Goal: Task Accomplishment & Management: Manage account settings

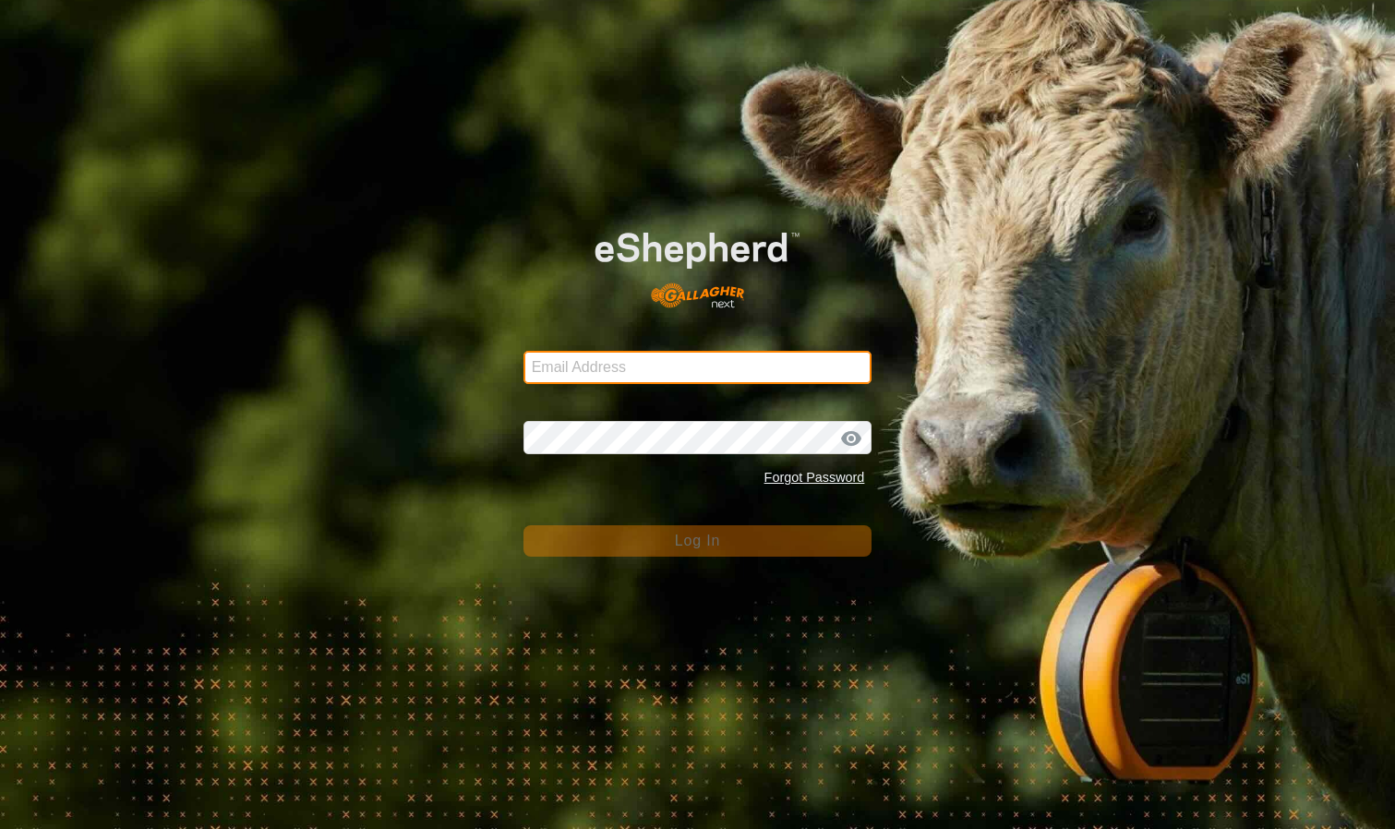
type input "[PERSON_NAME][EMAIL_ADDRESS][DOMAIN_NAME]"
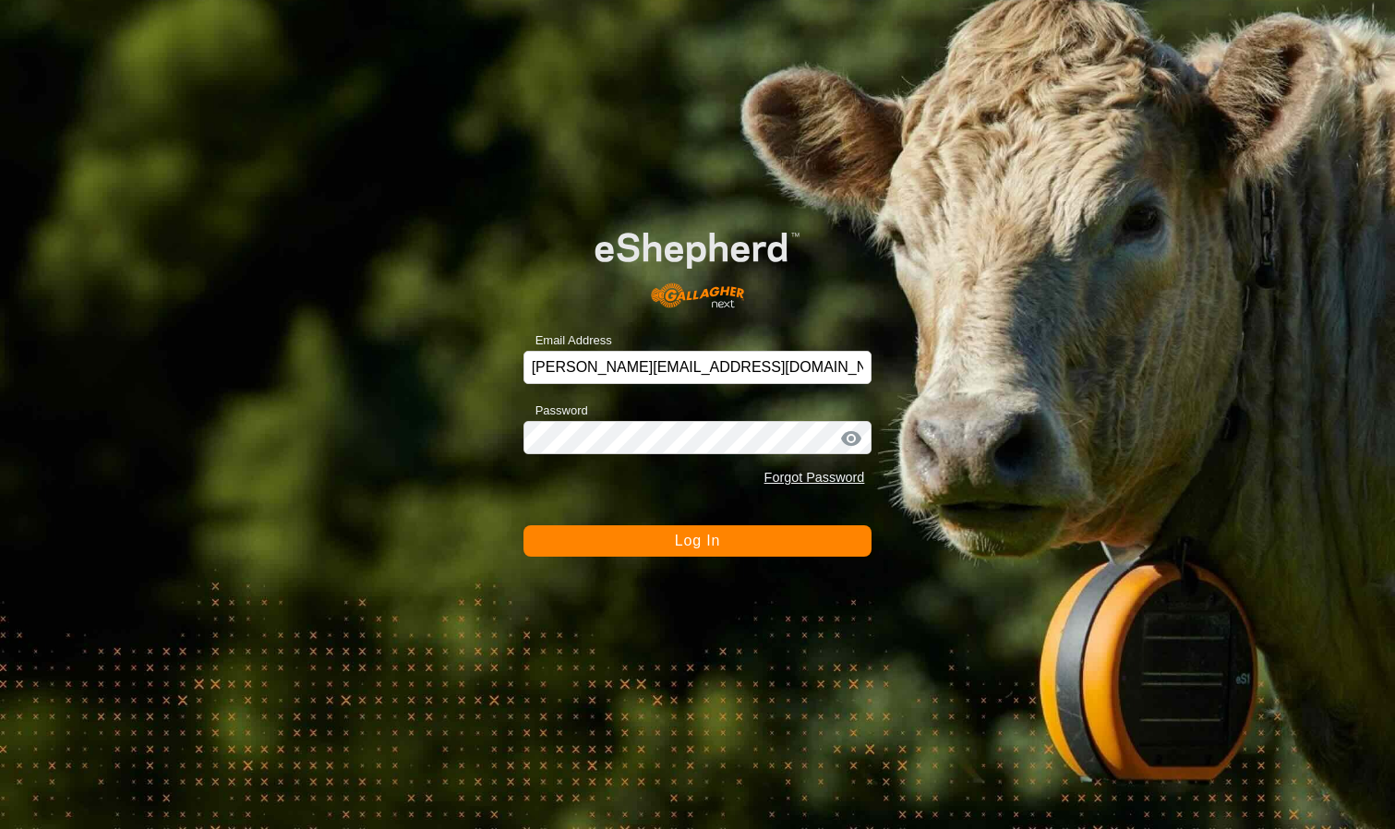
click at [718, 552] on button "Log In" at bounding box center [698, 540] width 349 height 31
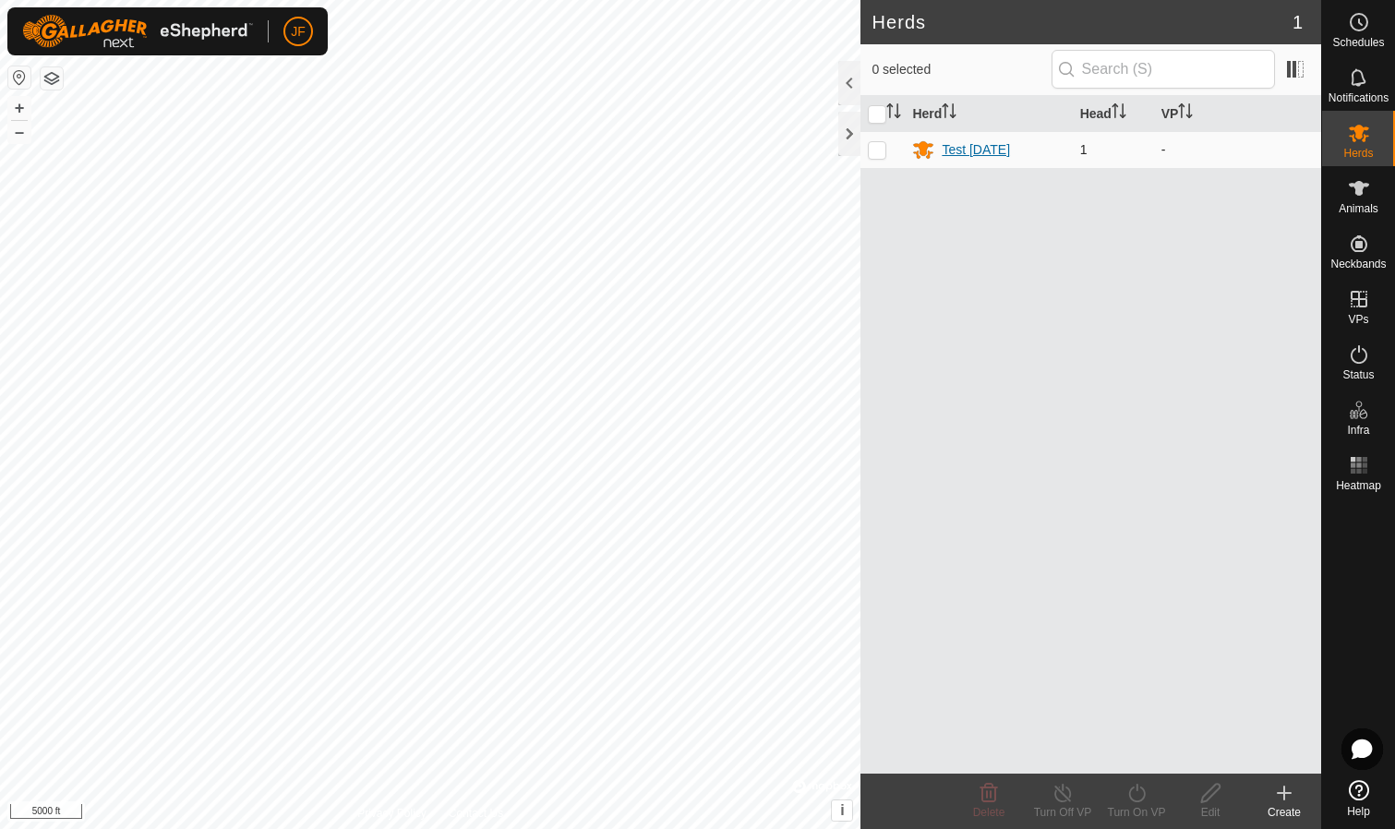
click at [975, 151] on div "Test [DATE]" at bounding box center [976, 149] width 68 height 19
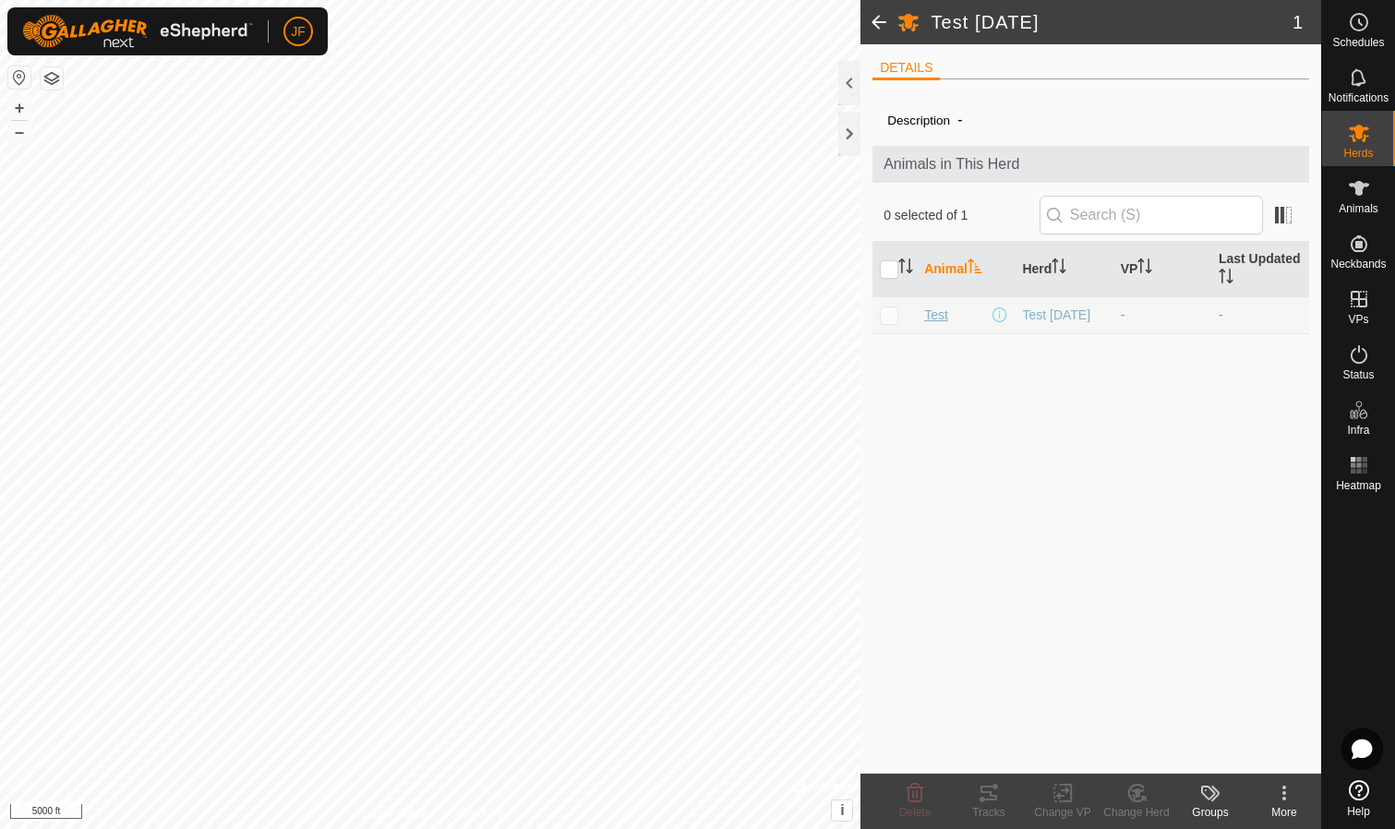
click at [938, 318] on span "Test" at bounding box center [936, 315] width 24 height 19
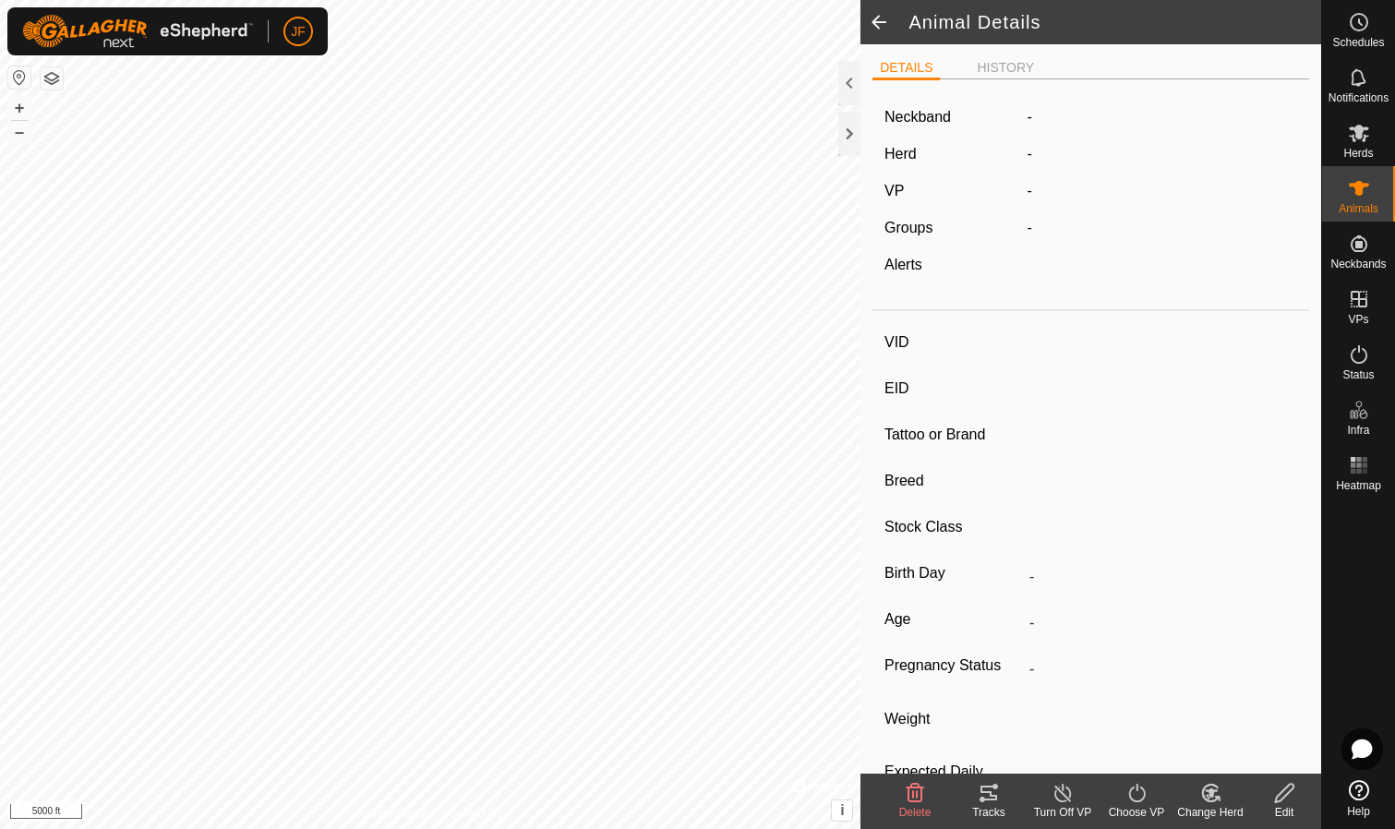
type input "Test"
type input "-"
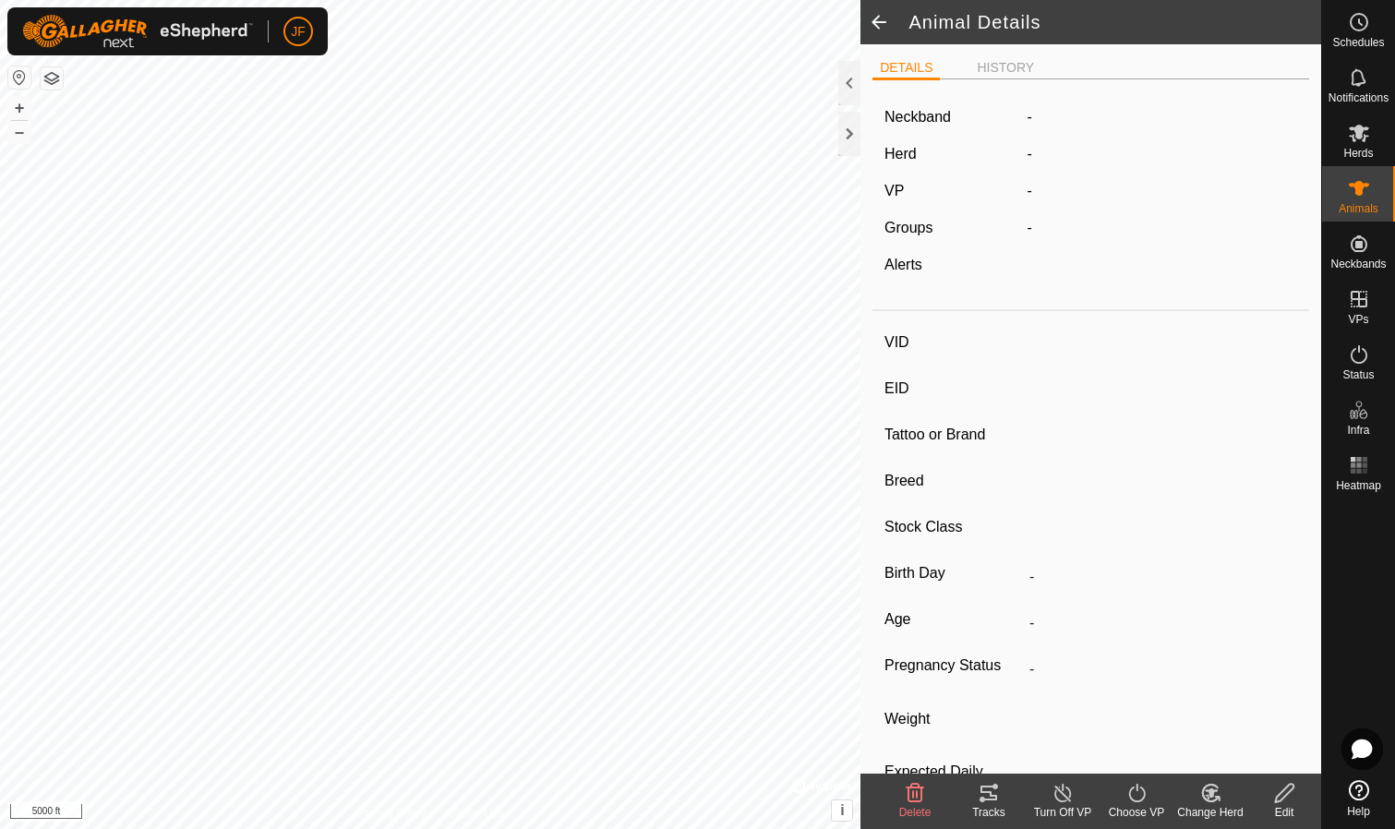
type input "0 kg"
type input "-"
